Goal: Information Seeking & Learning: Learn about a topic

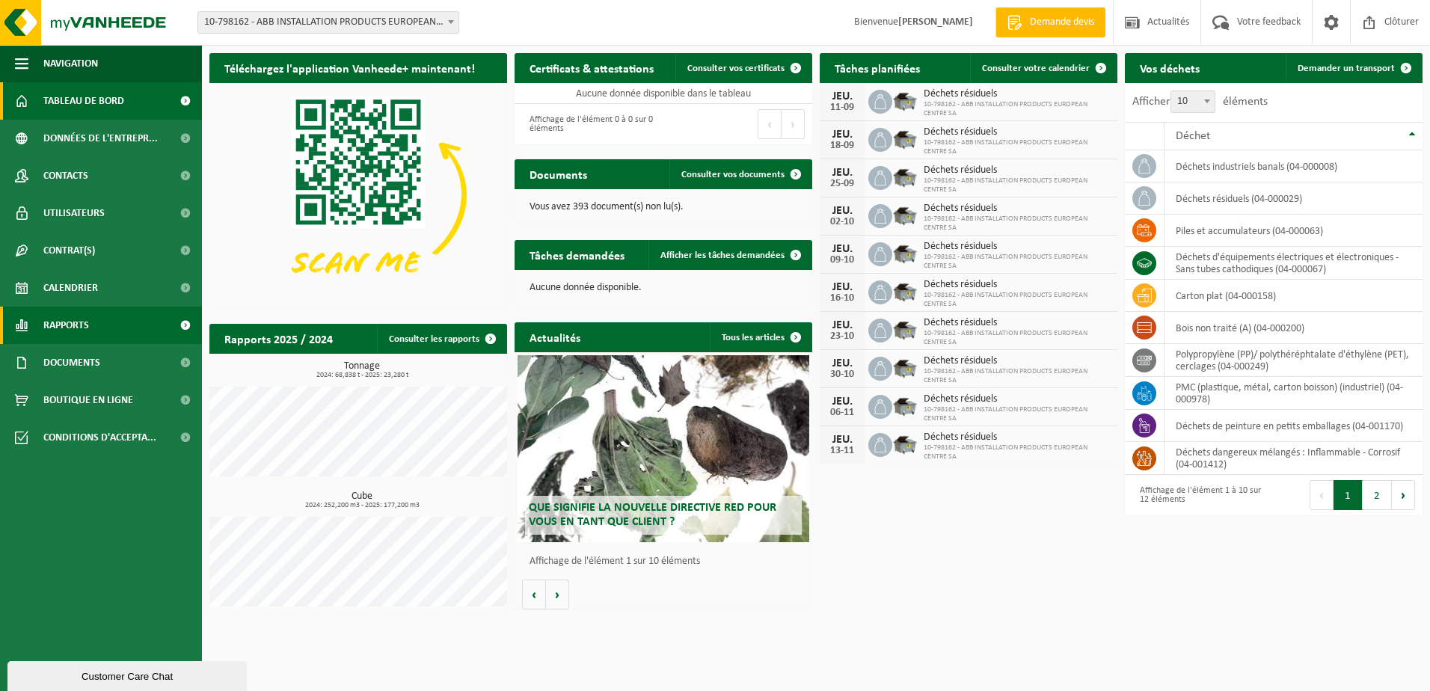
click at [85, 325] on span "Rapports" at bounding box center [66, 325] width 46 height 37
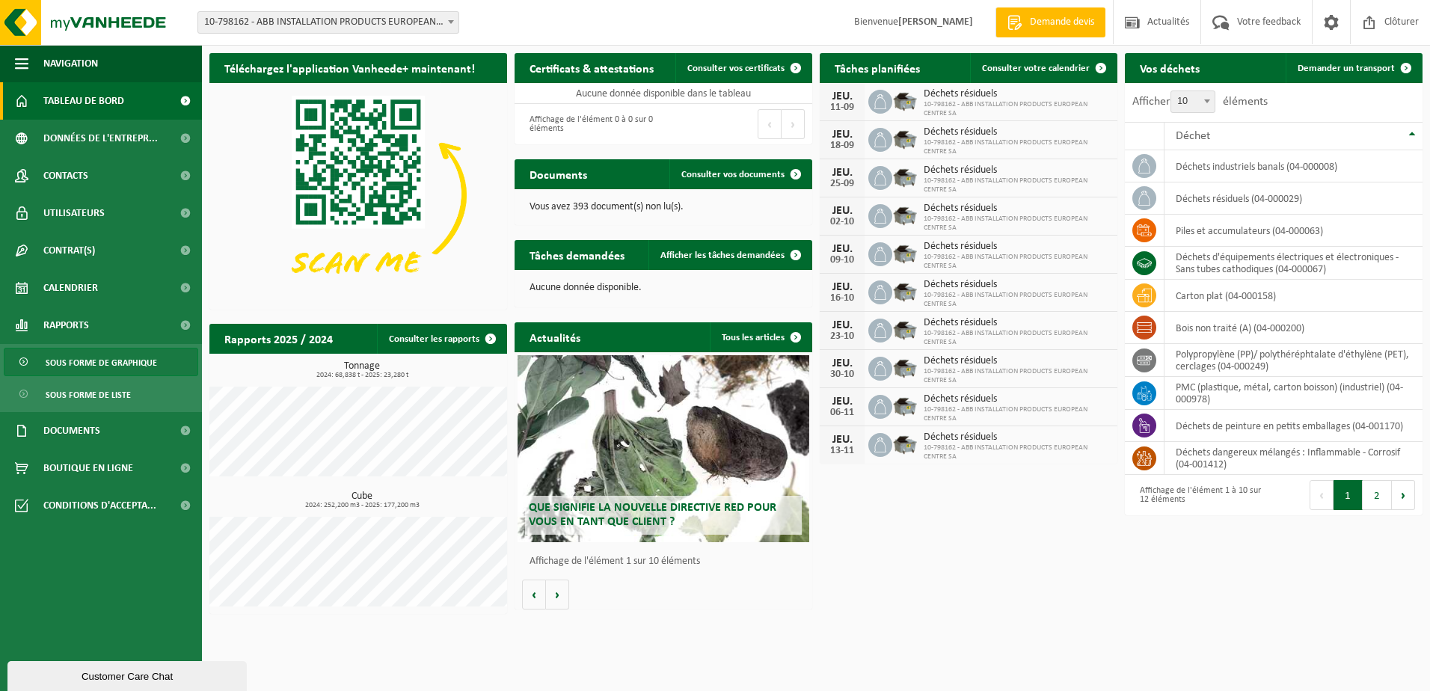
click at [100, 370] on span "Sous forme de graphique" at bounding box center [101, 363] width 111 height 28
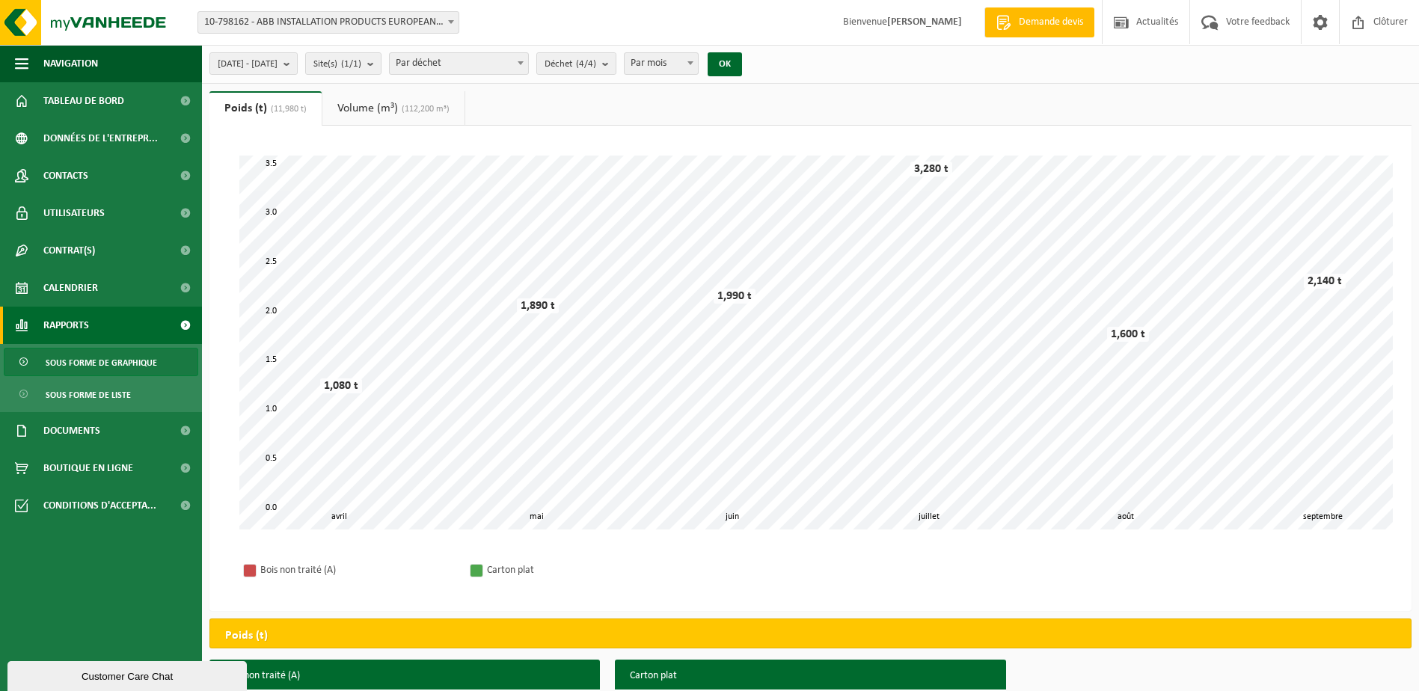
click at [528, 62] on span "Par déchet" at bounding box center [459, 63] width 138 height 21
click at [297, 69] on b "submit" at bounding box center [290, 63] width 13 height 21
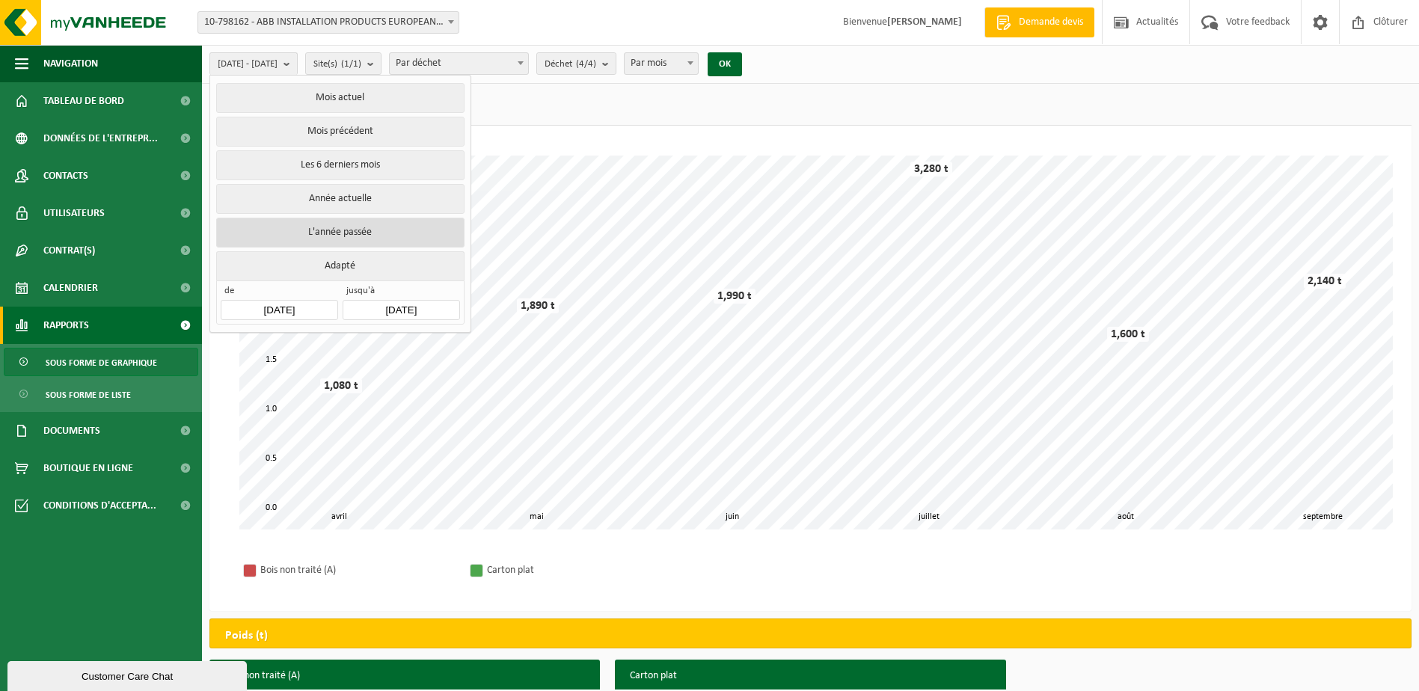
click at [340, 227] on button "L'année passée" at bounding box center [340, 233] width 248 height 30
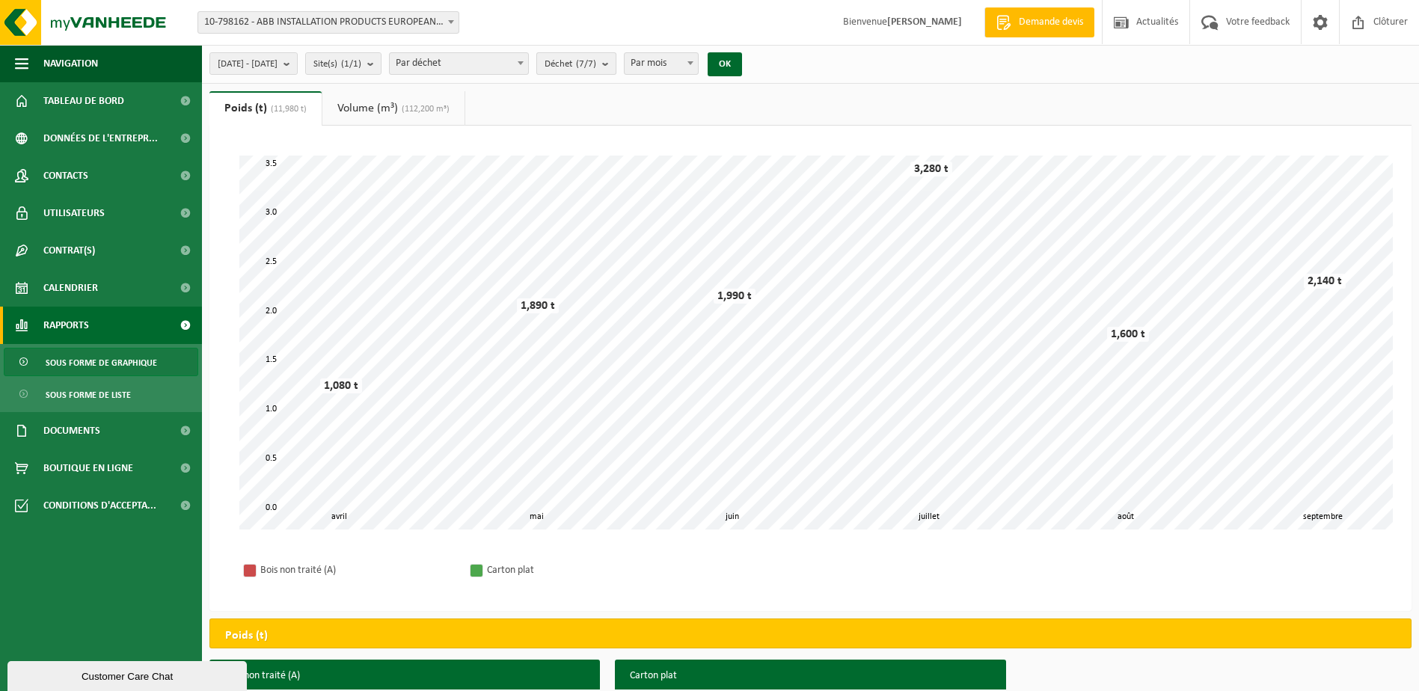
click at [596, 67] on count "(7/7)" at bounding box center [586, 64] width 20 height 10
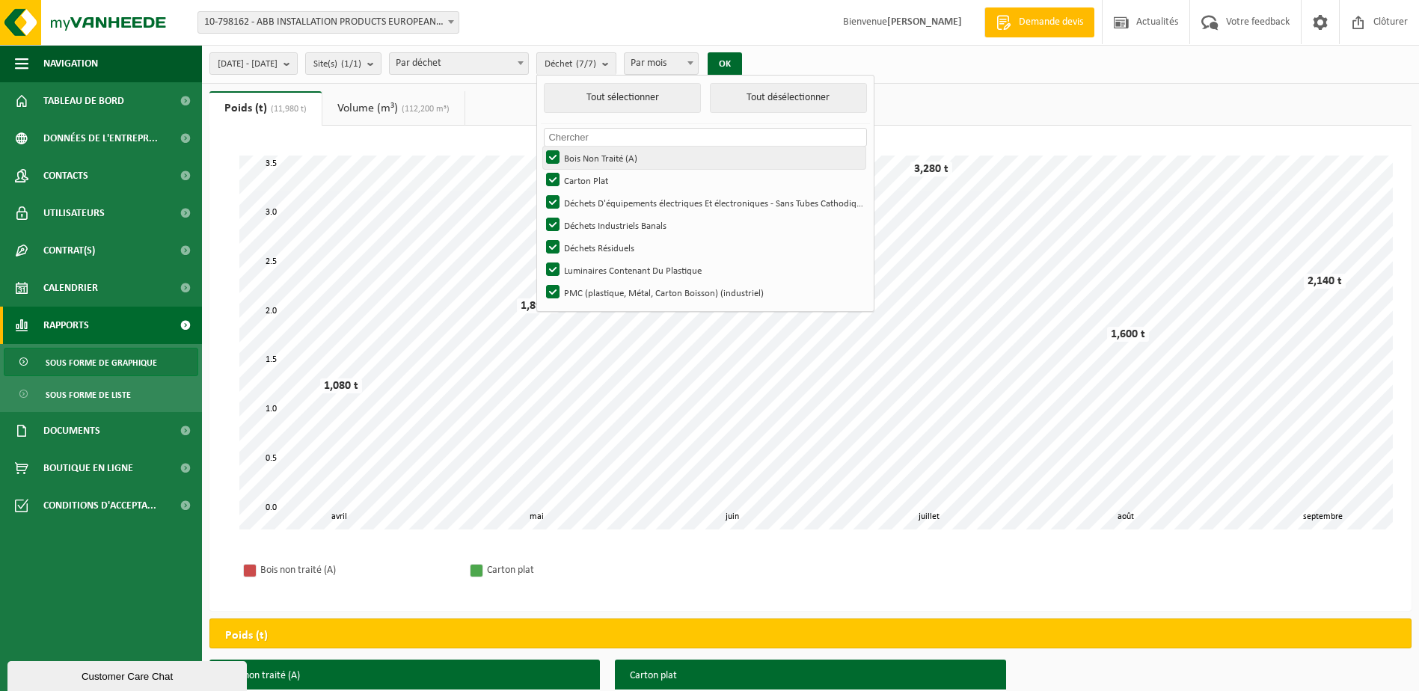
click at [597, 156] on label "Bois Non Traité (A)" at bounding box center [704, 158] width 322 height 22
click at [541, 147] on input "Bois Non Traité (A)" at bounding box center [540, 146] width 1 height 1
checkbox input "false"
click at [811, 104] on button "Tout désélectionner" at bounding box center [788, 98] width 157 height 30
checkbox input "false"
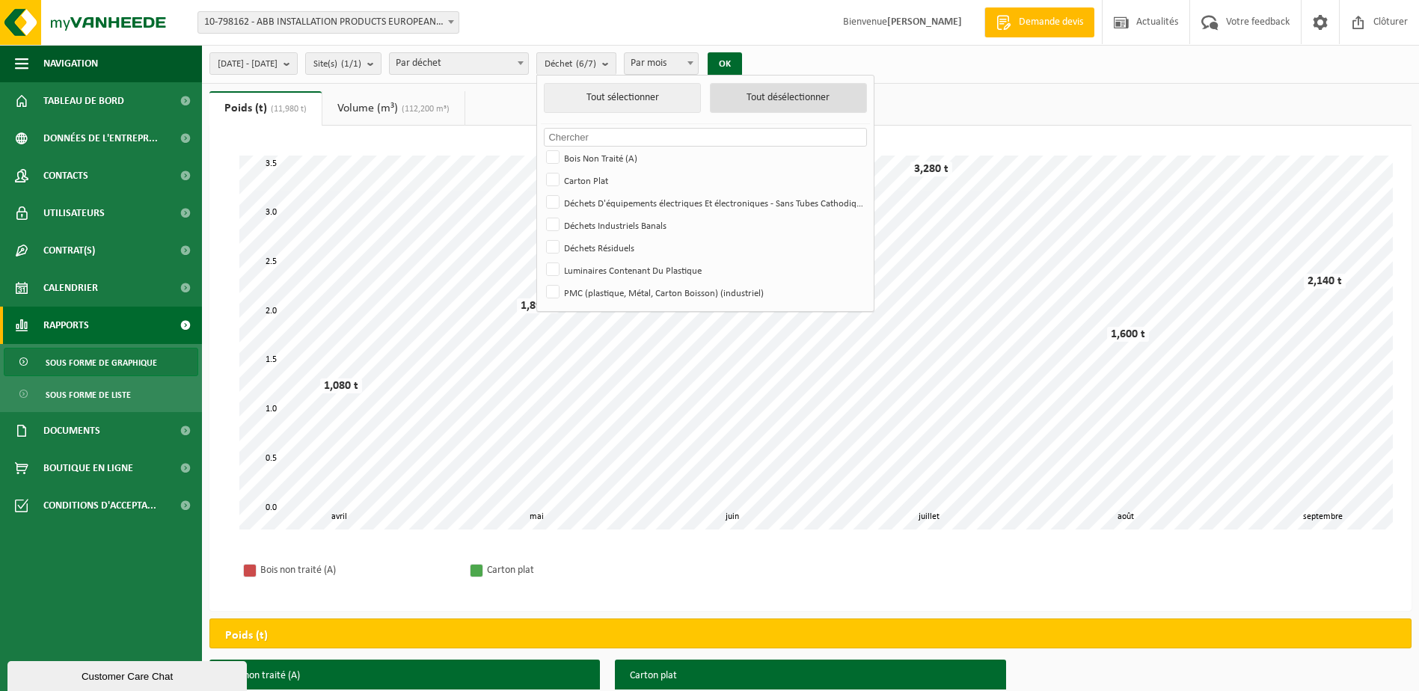
checkbox input "false"
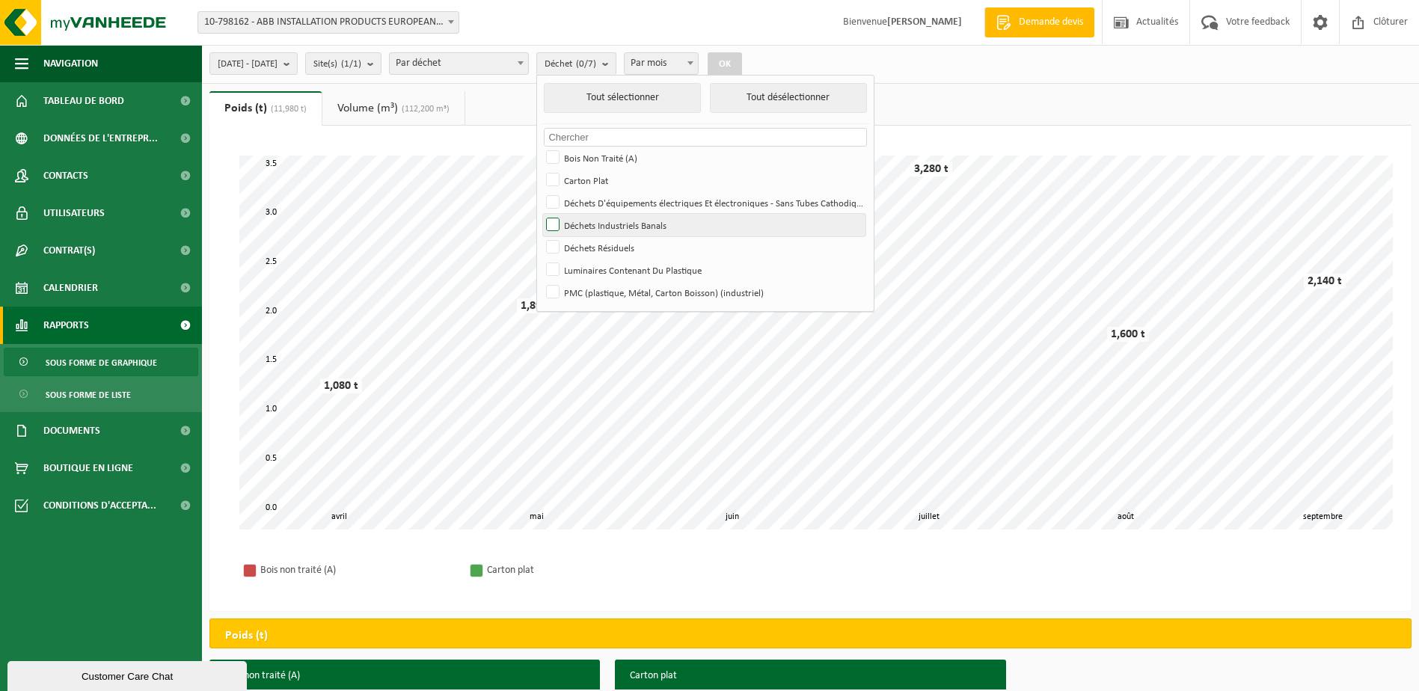
click at [595, 228] on label "Déchets Industriels Banals" at bounding box center [704, 225] width 322 height 22
click at [541, 214] on input "Déchets Industriels Banals" at bounding box center [540, 213] width 1 height 1
click at [595, 224] on label "Déchets Industriels Banals" at bounding box center [704, 225] width 322 height 22
click at [541, 214] on input "Déchets Industriels Banals" at bounding box center [540, 213] width 1 height 1
checkbox input "false"
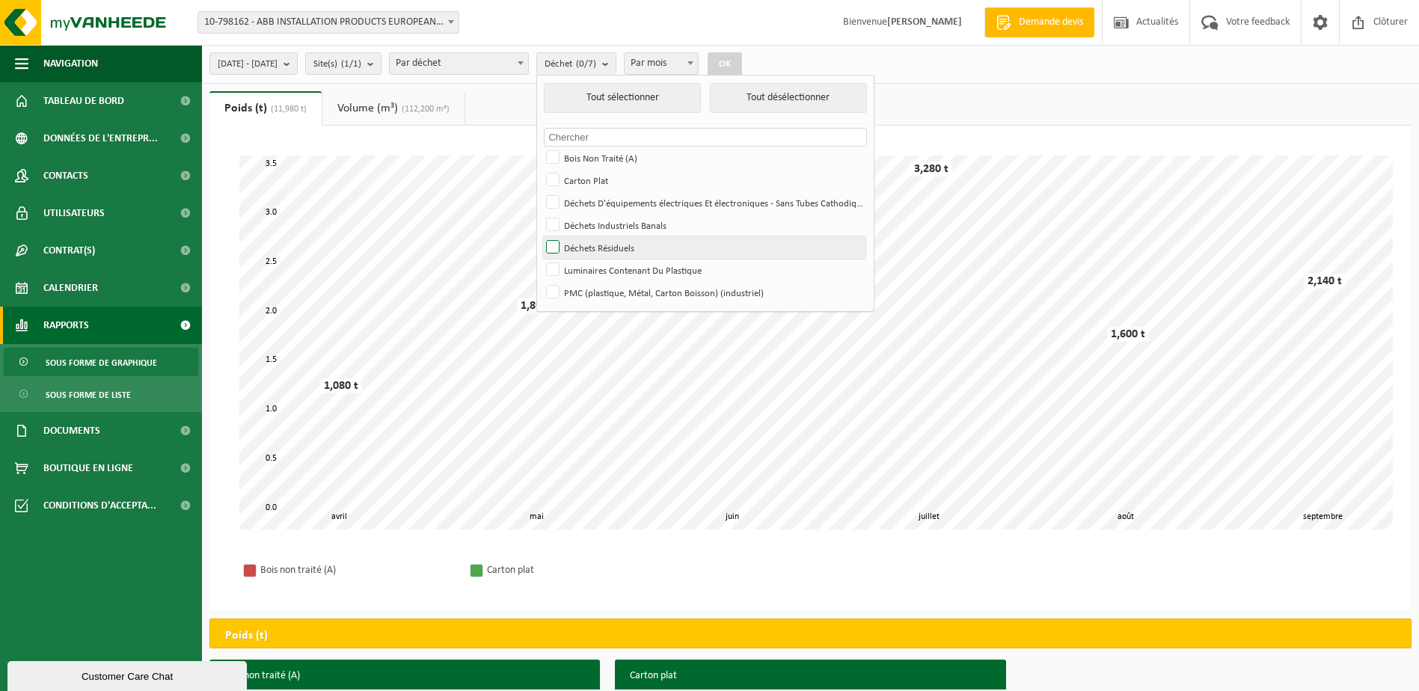
click at [594, 242] on label "Déchets Résiduels" at bounding box center [704, 247] width 322 height 22
click at [541, 236] on input "Déchets Résiduels" at bounding box center [540, 236] width 1 height 1
checkbox input "true"
click at [742, 61] on button "OK" at bounding box center [725, 64] width 34 height 24
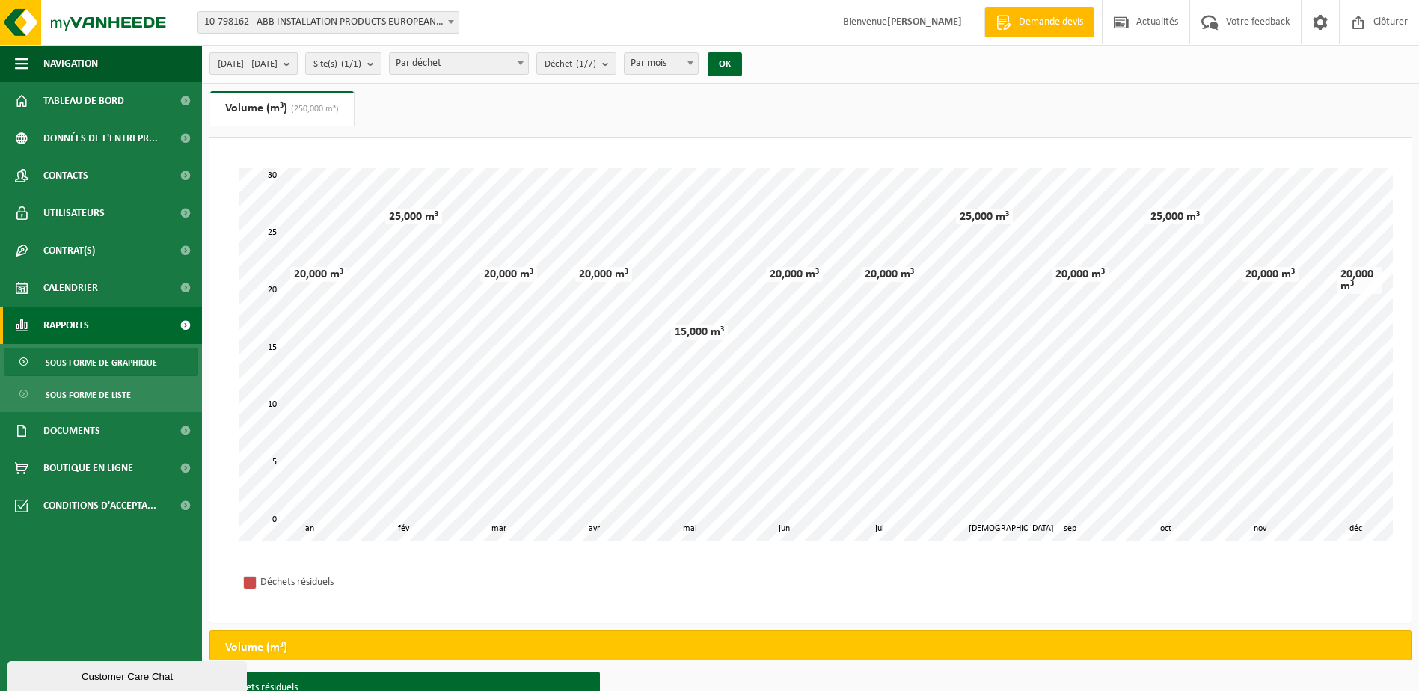
click at [298, 61] on button "2024-01-01 - 2024-12-31" at bounding box center [253, 63] width 88 height 22
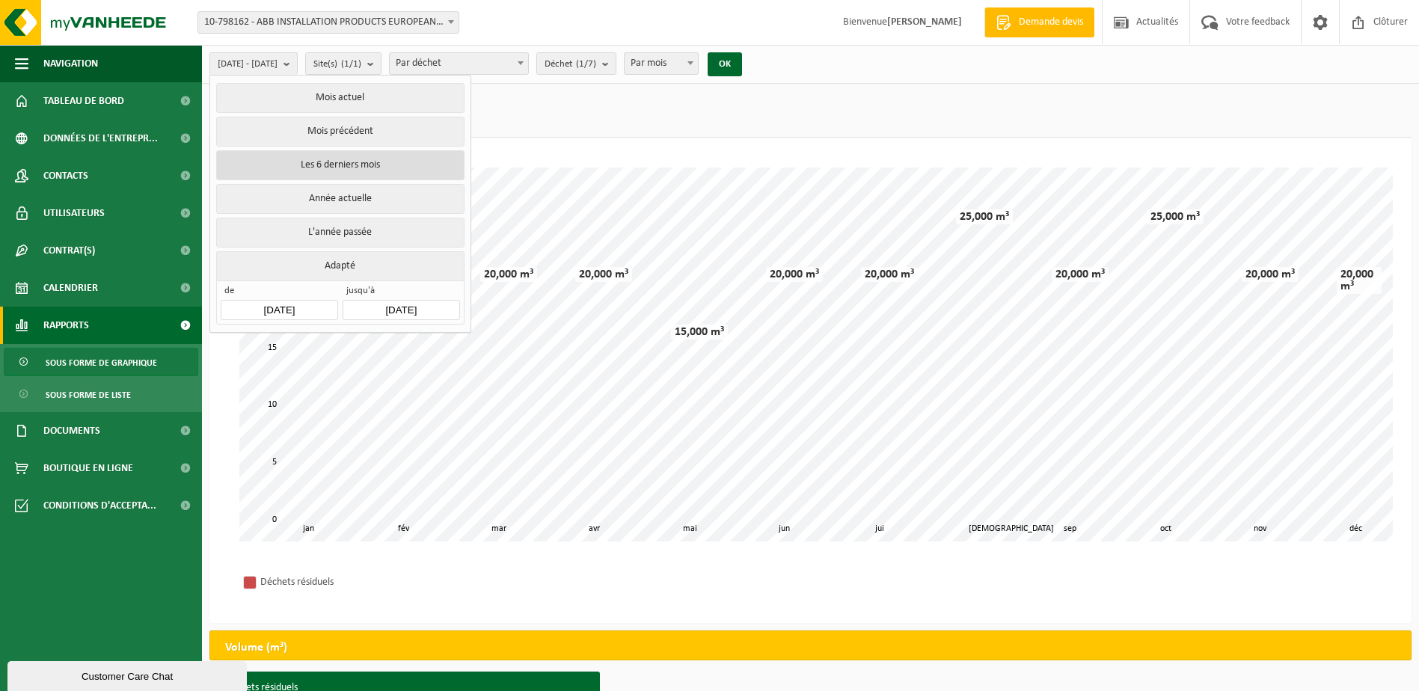
click at [322, 162] on button "Les 6 derniers mois" at bounding box center [340, 165] width 248 height 30
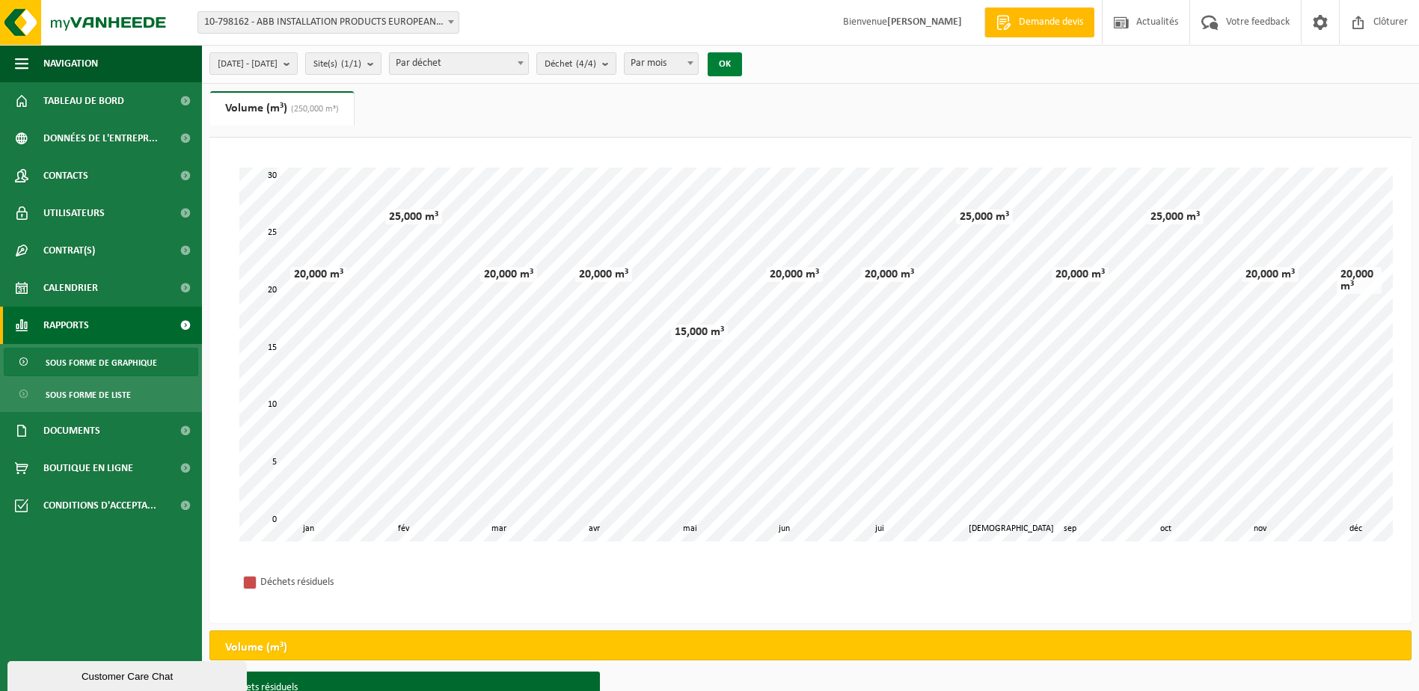
click at [742, 60] on button "OK" at bounding box center [725, 64] width 34 height 24
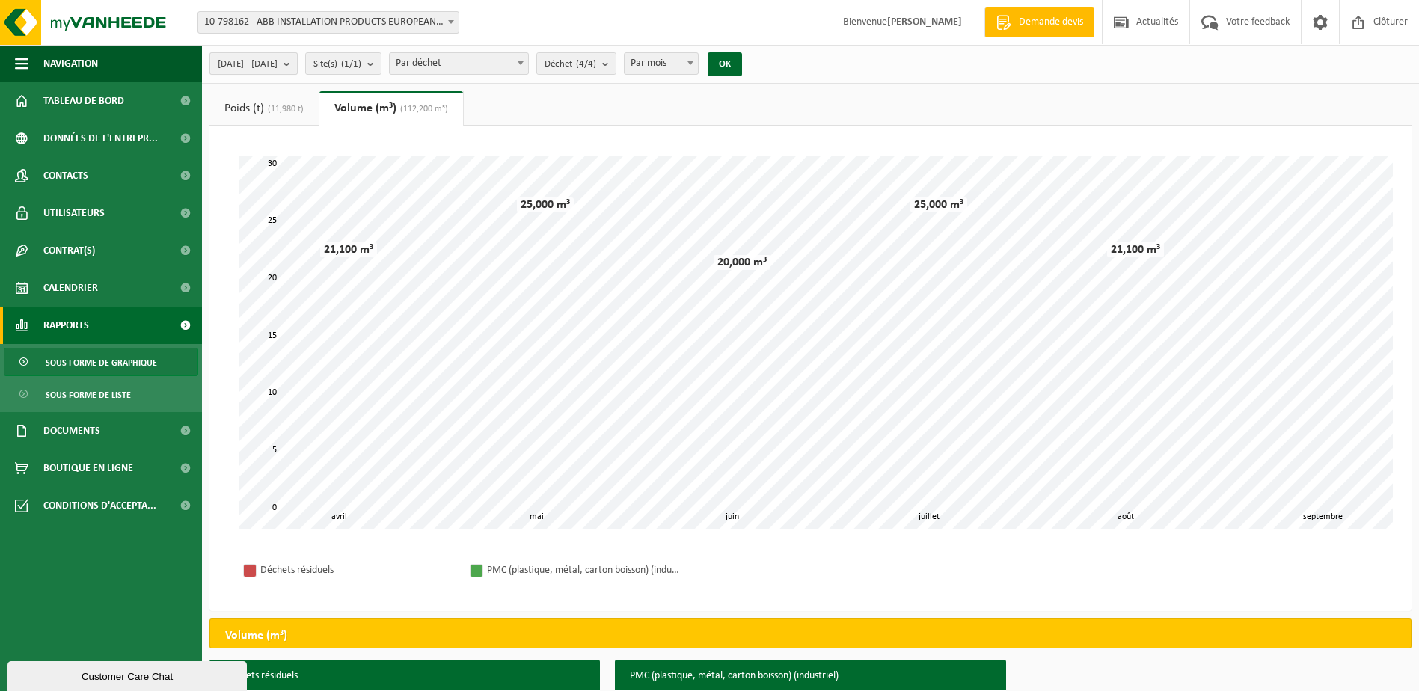
click at [297, 64] on b "submit" at bounding box center [290, 63] width 13 height 21
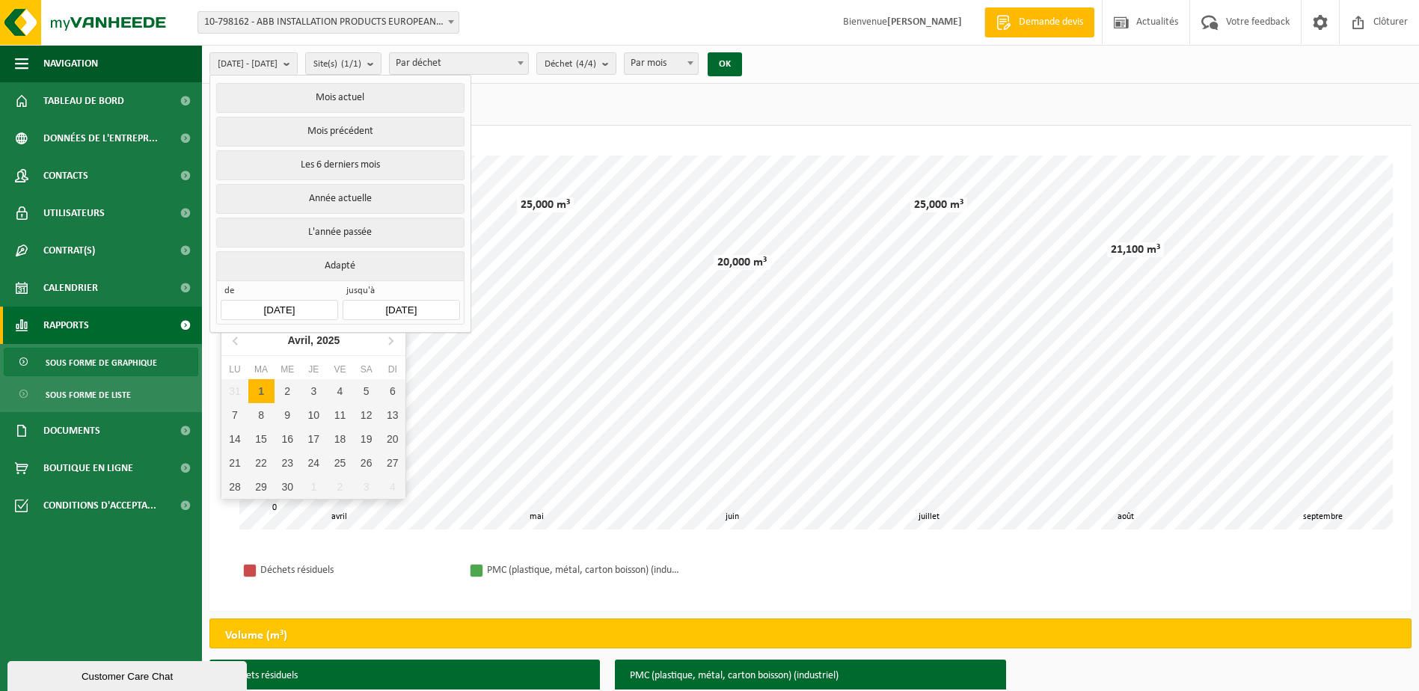
click at [271, 308] on input "2025-04-01" at bounding box center [279, 310] width 117 height 20
click at [232, 339] on icon at bounding box center [236, 340] width 24 height 24
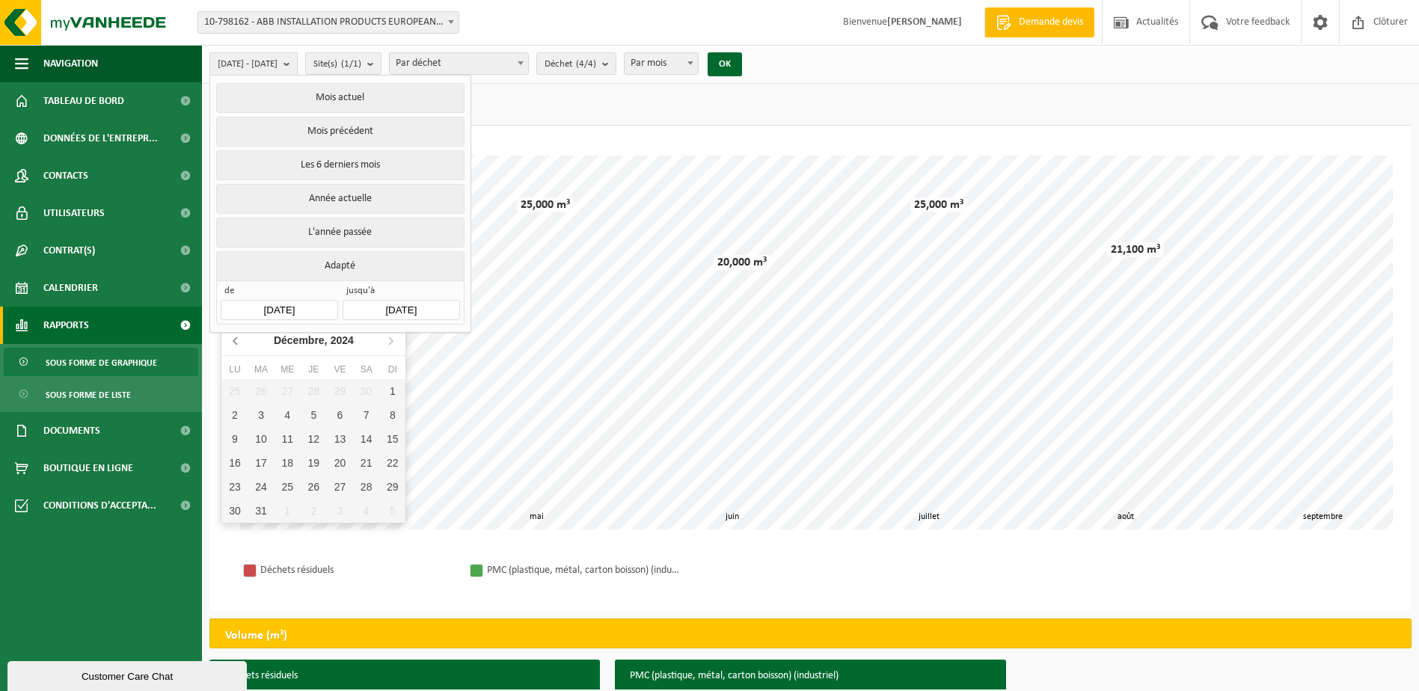
click at [232, 339] on icon at bounding box center [236, 340] width 24 height 24
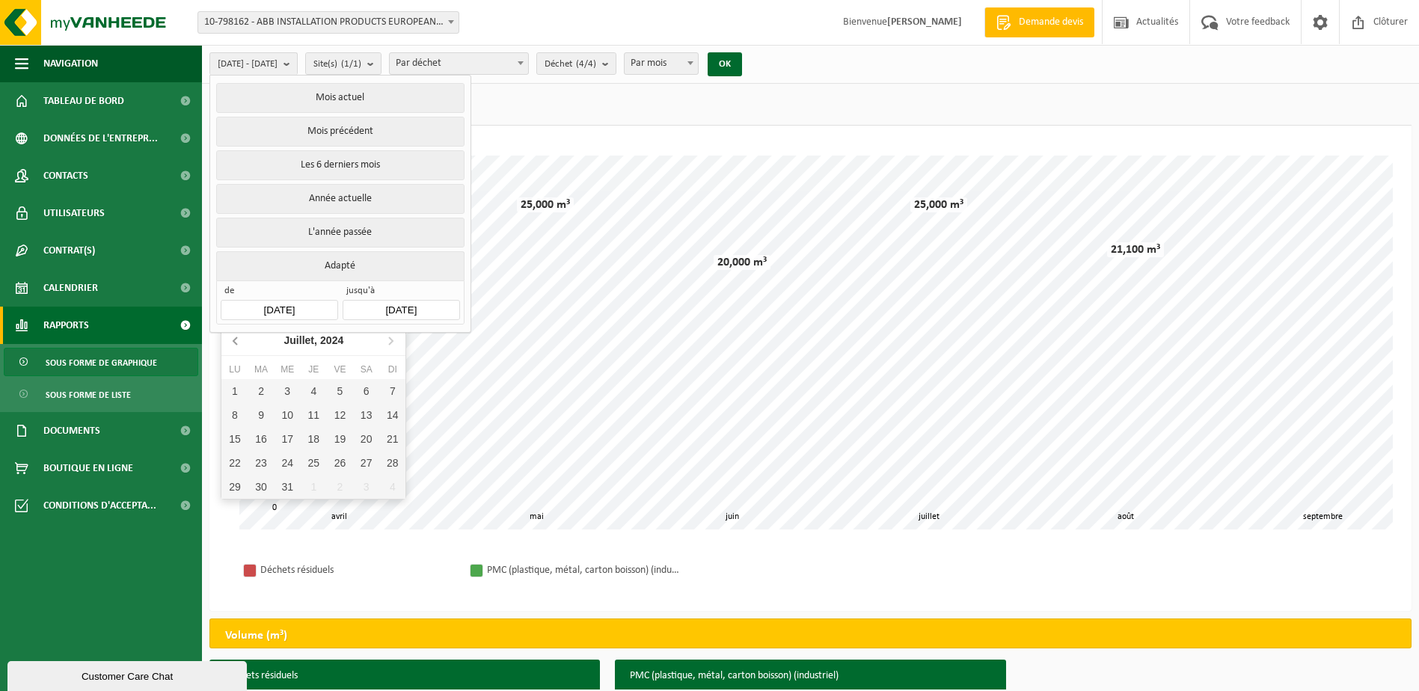
click at [232, 339] on icon at bounding box center [236, 340] width 24 height 24
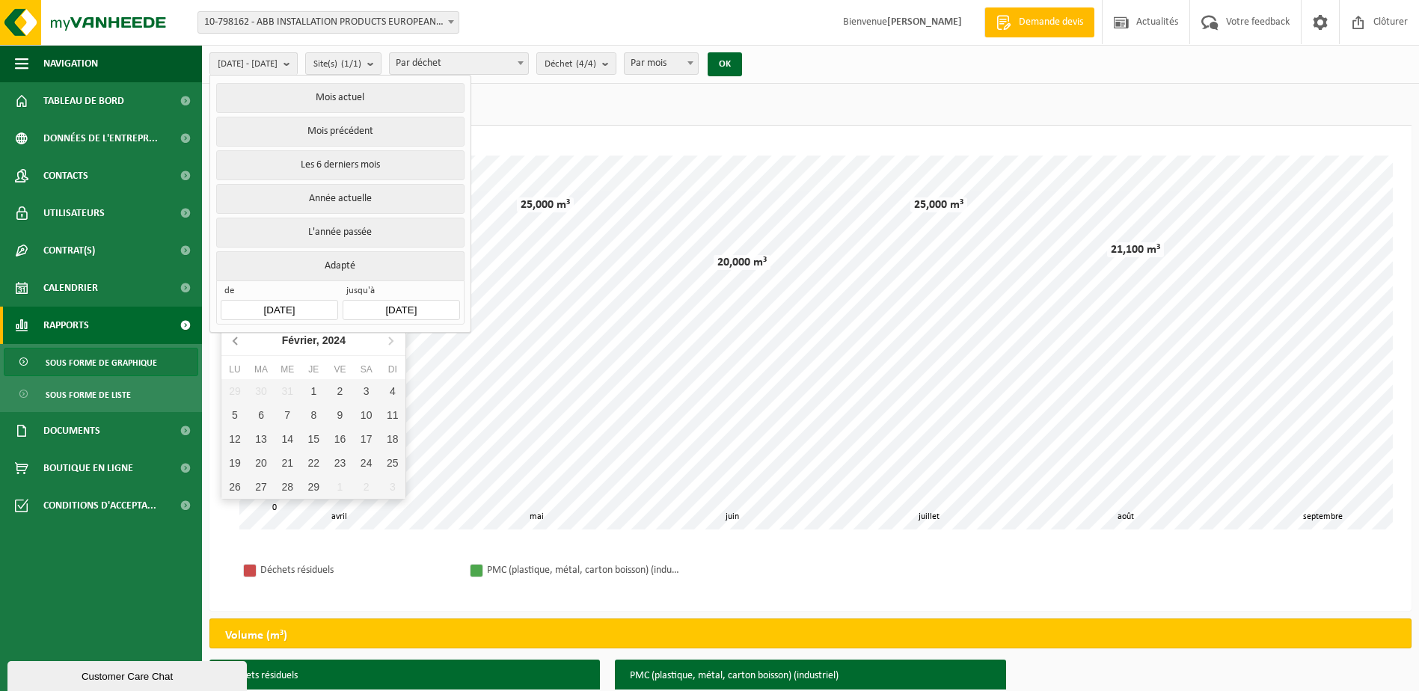
click at [232, 339] on icon at bounding box center [236, 340] width 24 height 24
click at [238, 391] on div "1" at bounding box center [234, 391] width 26 height 24
type input "2024-01-01"
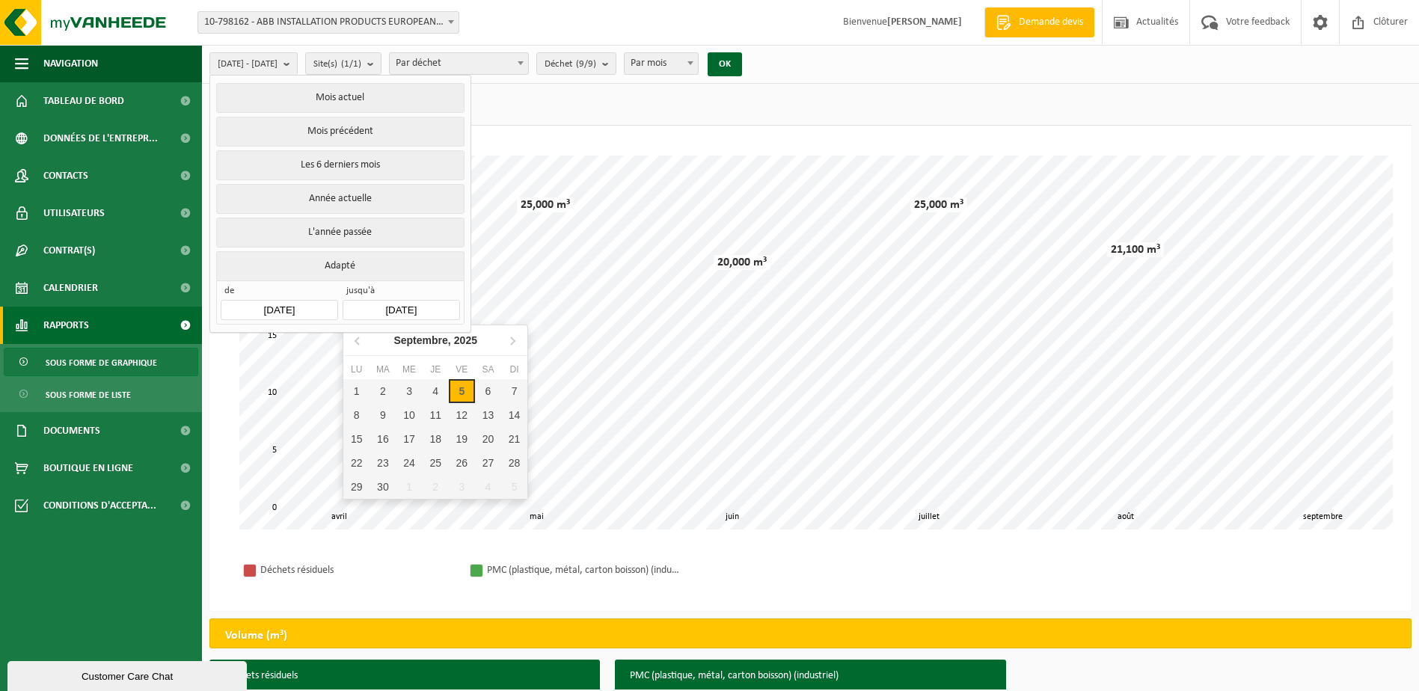
click at [438, 309] on input "2025-09-05" at bounding box center [401, 310] width 117 height 20
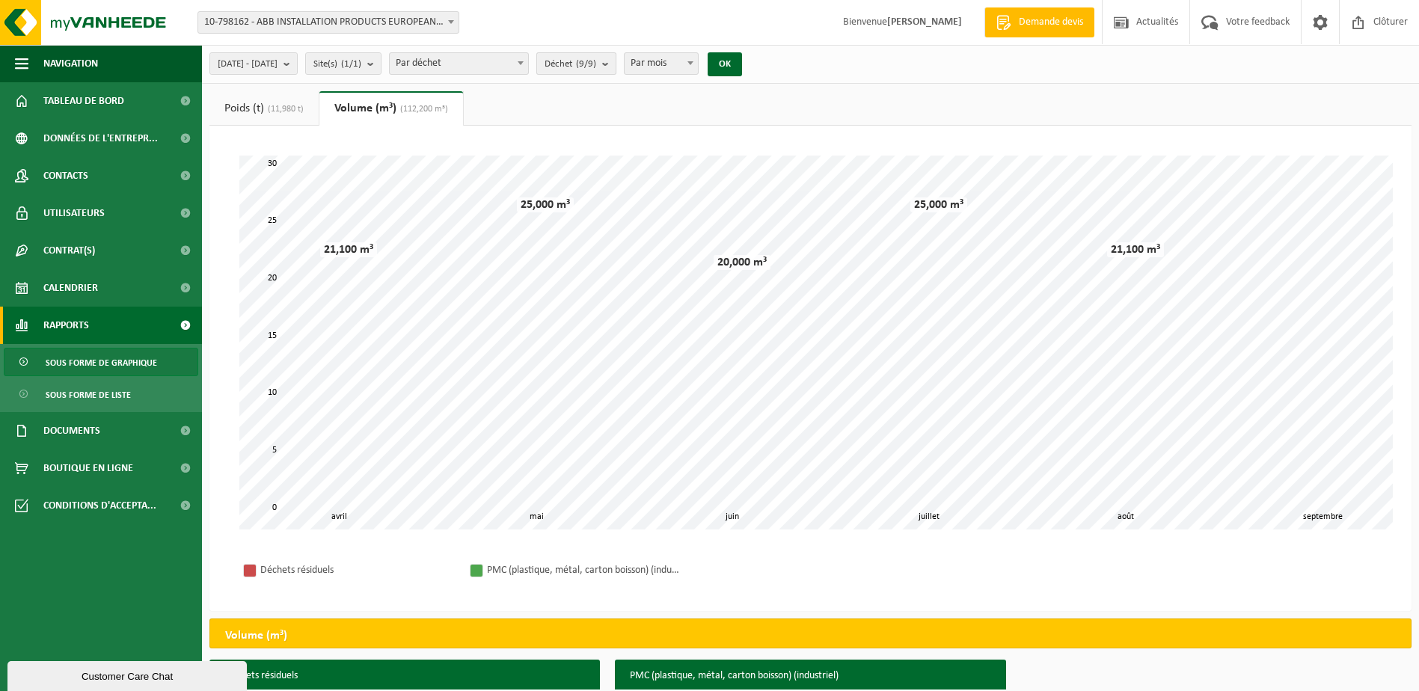
click at [616, 60] on b "submit" at bounding box center [608, 63] width 13 height 21
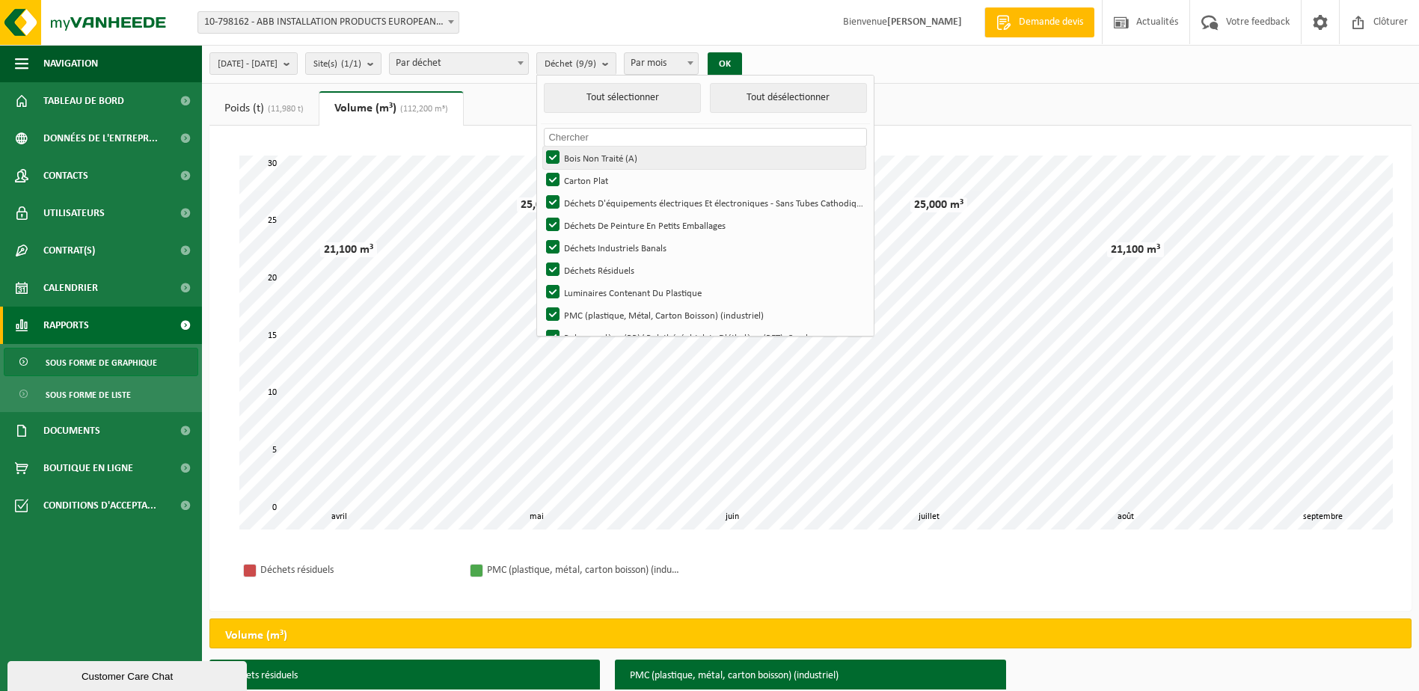
click at [593, 154] on label "Bois Non Traité (A)" at bounding box center [704, 158] width 322 height 22
click at [541, 147] on input "Bois Non Traité (A)" at bounding box center [540, 146] width 1 height 1
checkbox input "false"
click at [804, 100] on button "Tout désélectionner" at bounding box center [788, 98] width 157 height 30
checkbox input "false"
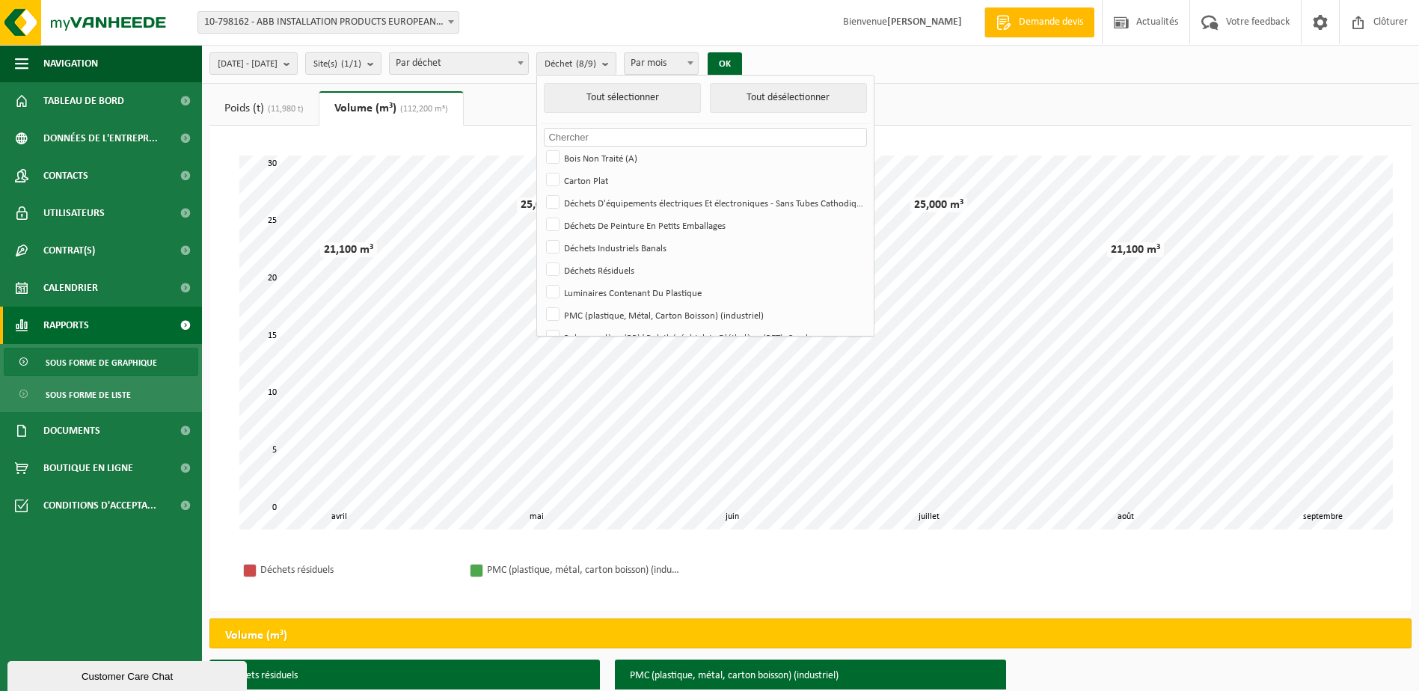
checkbox input "false"
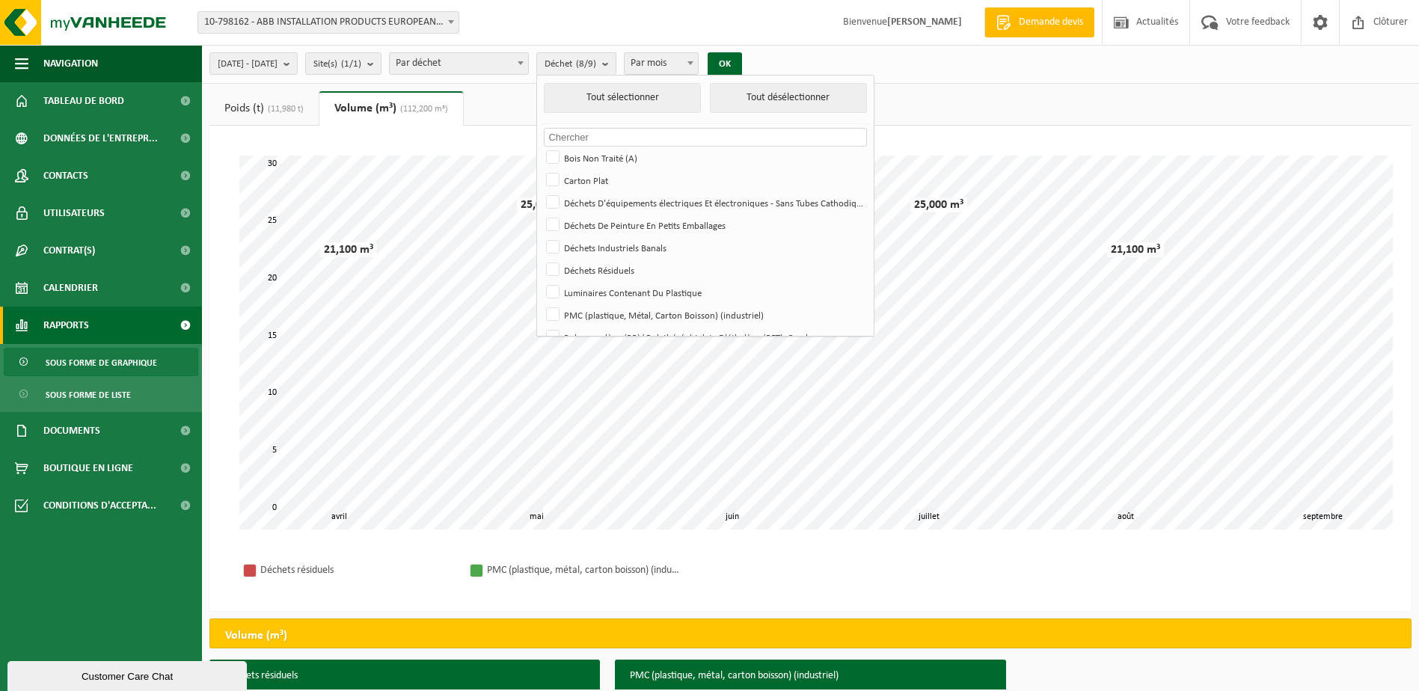
checkbox input "false"
click at [600, 254] on label "Déchets Industriels Banals" at bounding box center [704, 247] width 322 height 22
click at [541, 236] on input "Déchets Industriels Banals" at bounding box center [540, 236] width 1 height 1
click at [602, 252] on label "Déchets Industriels Banals" at bounding box center [704, 247] width 322 height 22
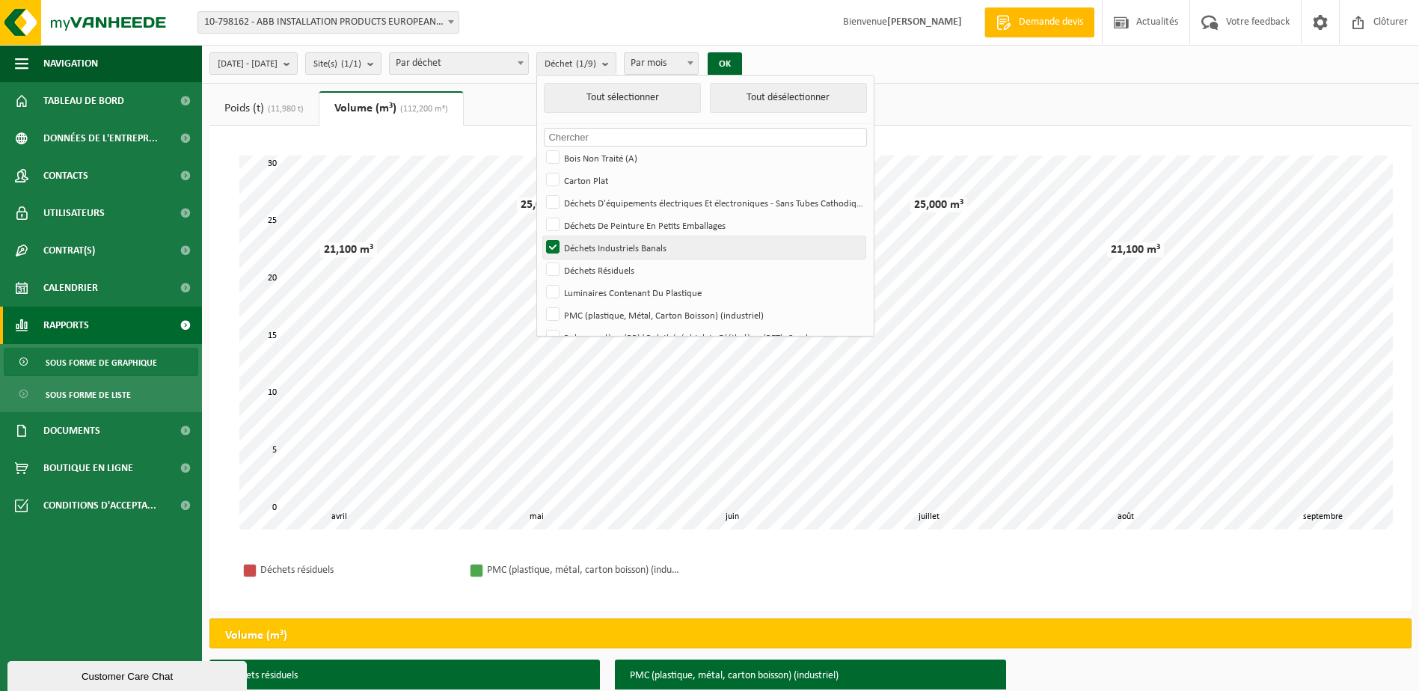
click at [541, 236] on input "Déchets Industriels Banals" at bounding box center [540, 236] width 1 height 1
click at [599, 249] on label "Déchets Industriels Banals" at bounding box center [704, 247] width 322 height 22
click at [541, 236] on input "Déchets Industriels Banals" at bounding box center [540, 236] width 1 height 1
click at [742, 61] on button "OK" at bounding box center [725, 64] width 34 height 24
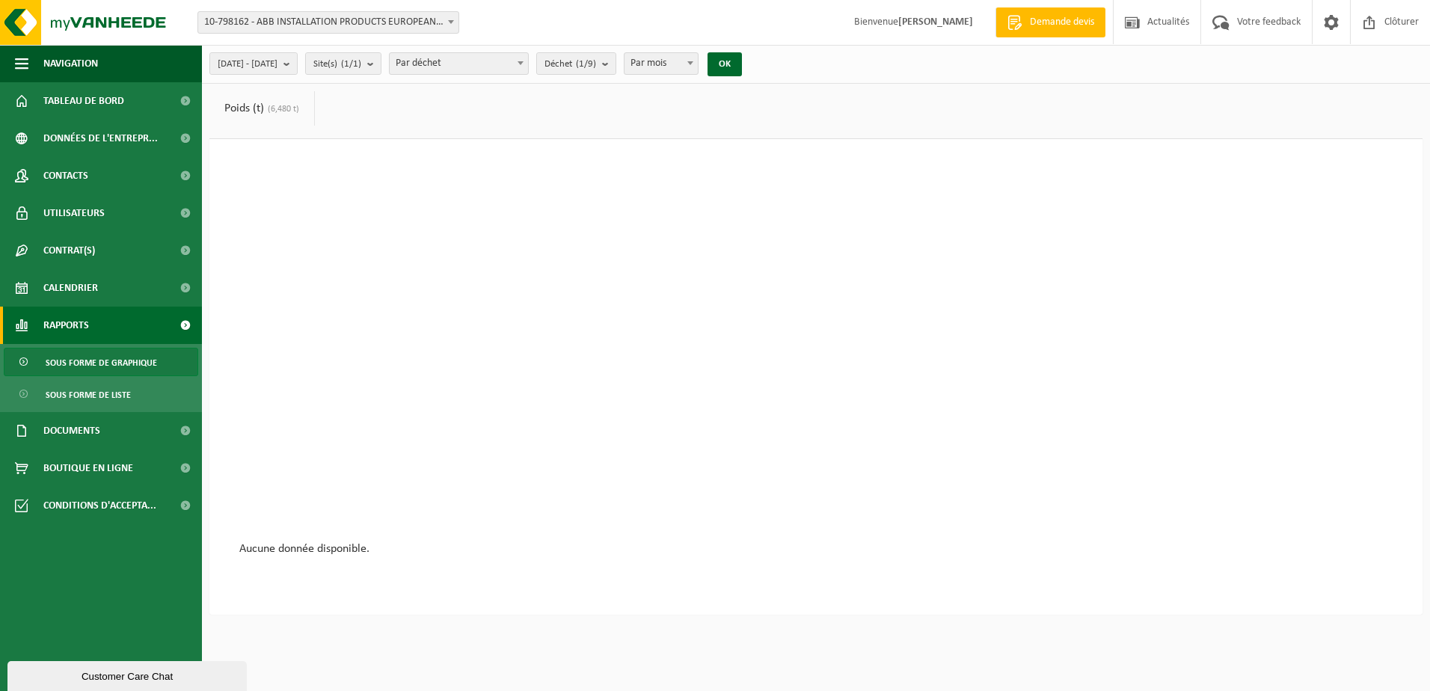
click at [528, 66] on span at bounding box center [520, 62] width 15 height 19
click at [596, 59] on count "(1/9)" at bounding box center [586, 64] width 20 height 10
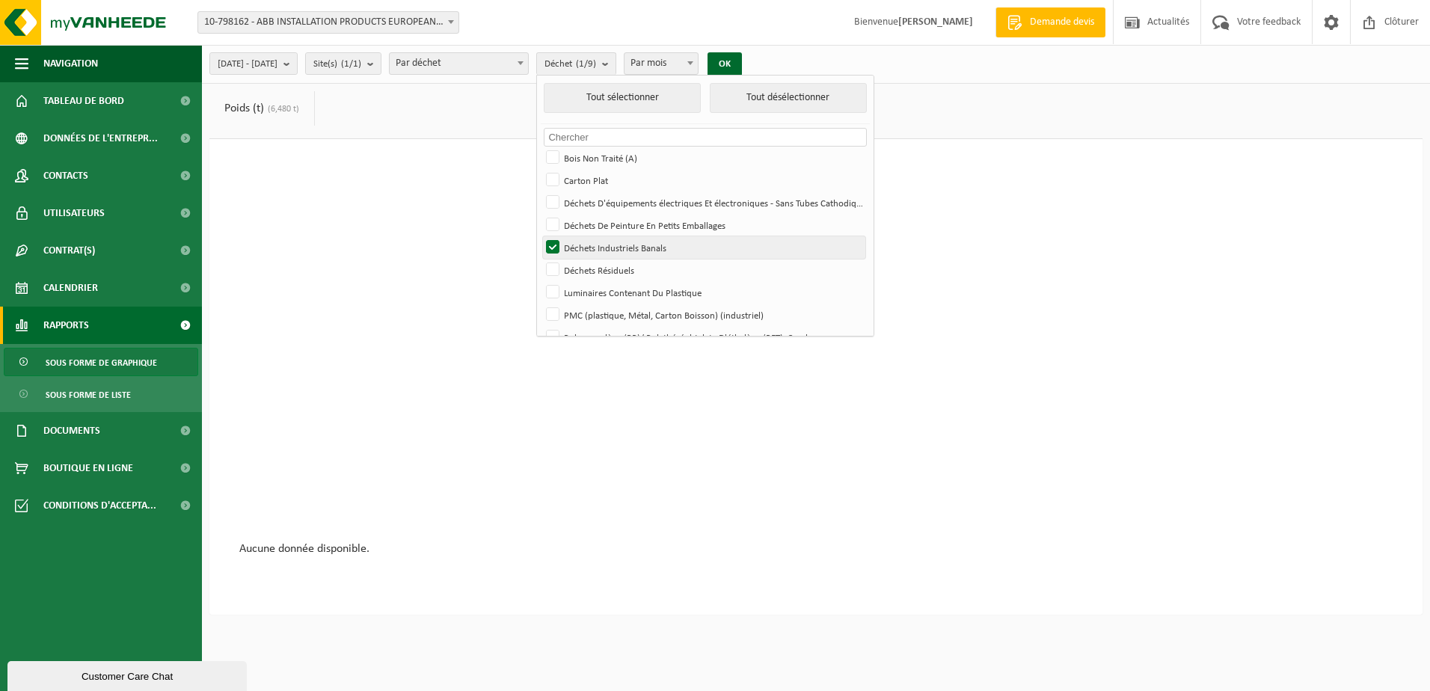
click at [597, 242] on label "Déchets Industriels Banals" at bounding box center [704, 247] width 322 height 22
click at [541, 236] on input "Déchets Industriels Banals" at bounding box center [540, 236] width 1 height 1
checkbox input "false"
click at [603, 269] on label "Déchets Résiduels" at bounding box center [704, 270] width 322 height 22
click at [541, 259] on input "Déchets Résiduels" at bounding box center [540, 258] width 1 height 1
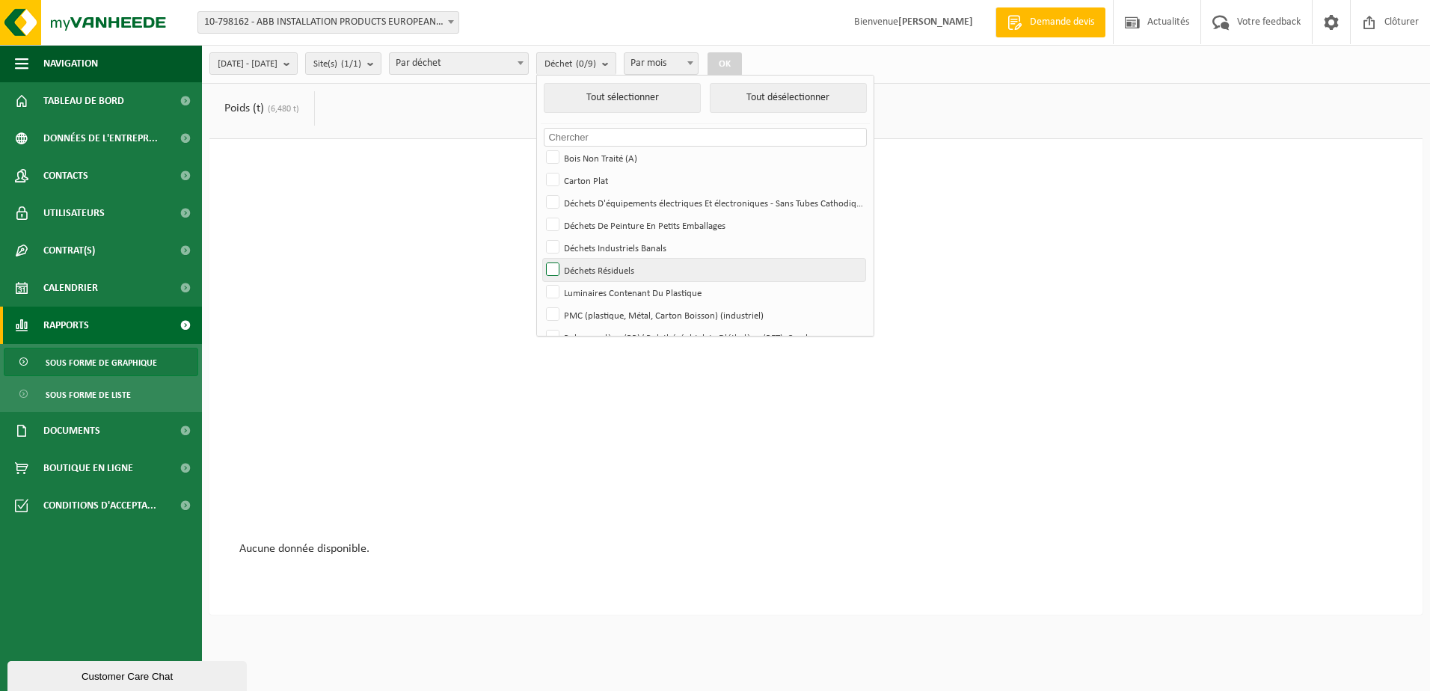
checkbox input "true"
click at [742, 59] on button "OK" at bounding box center [725, 64] width 34 height 24
